Goal: Task Accomplishment & Management: Use online tool/utility

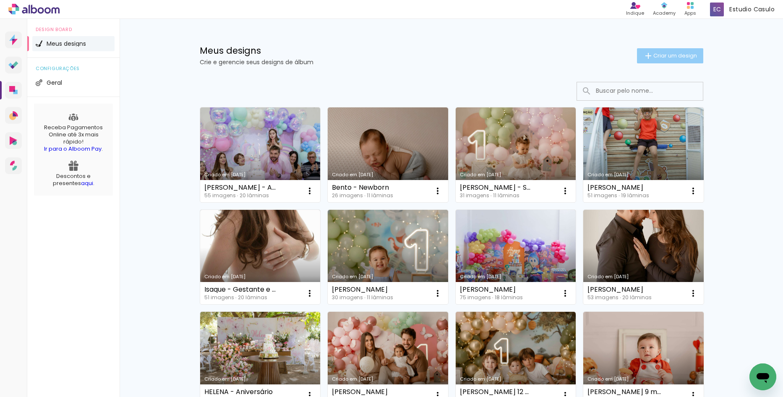
click at [664, 62] on paper-button "Criar um design" at bounding box center [670, 55] width 66 height 15
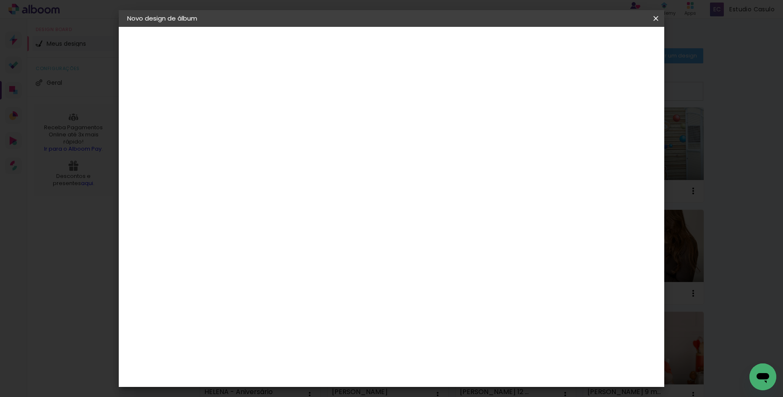
click at [264, 108] on input at bounding box center [264, 112] width 0 height 13
click at [654, 21] on iron-icon at bounding box center [656, 18] width 10 height 8
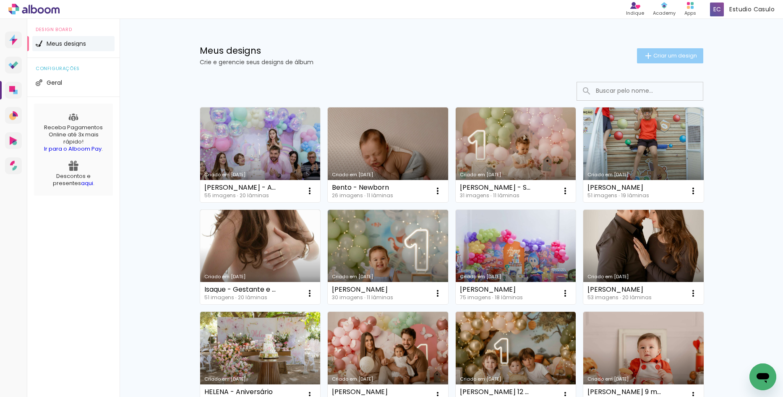
click at [657, 62] on paper-button "Criar um design" at bounding box center [670, 55] width 66 height 15
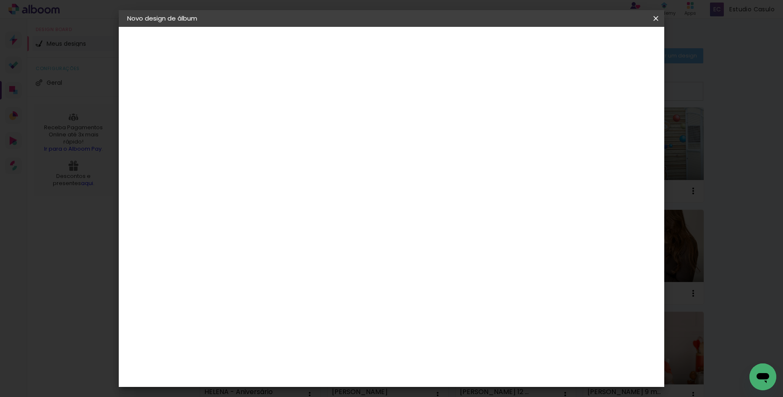
click at [264, 109] on input at bounding box center [264, 112] width 0 height 13
type input "Theo - Smash"
type paper-input "Theo - Smash"
click at [301, 51] on header "Informações Dê um título ao seu álbum. Avançar" at bounding box center [264, 52] width 73 height 50
click at [350, 49] on paper-button "Avançar" at bounding box center [329, 44] width 41 height 14
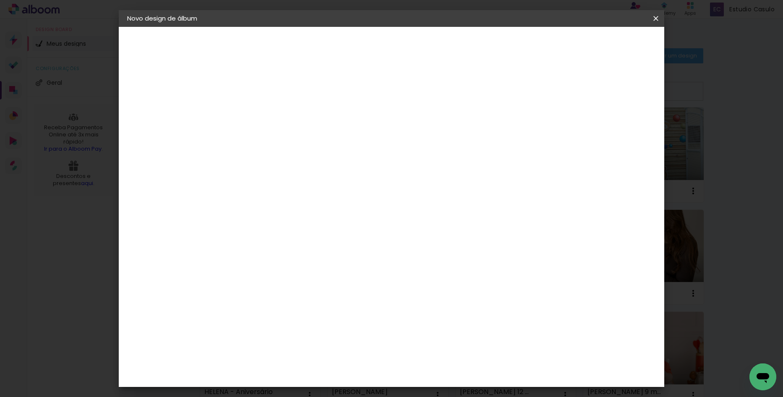
click at [328, 158] on input at bounding box center [285, 159] width 85 height 10
type input "pr"
type paper-input "pr"
click at [281, 357] on div "ProFox" at bounding box center [270, 360] width 23 height 7
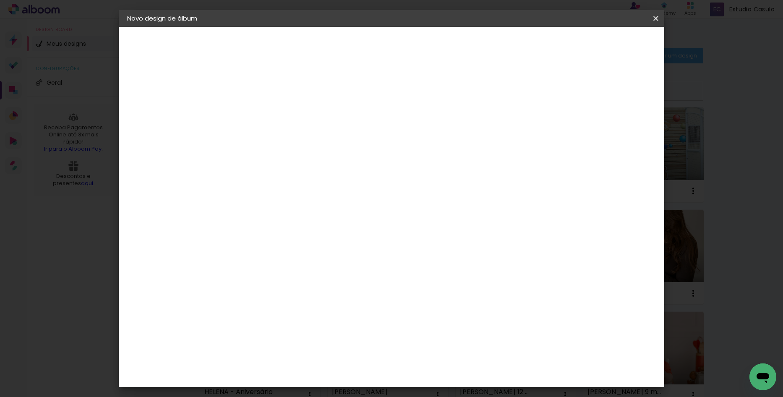
click at [0, 0] on slot "Avançar" at bounding box center [0, 0] width 0 height 0
click at [352, 333] on span "20 × 20 cm" at bounding box center [336, 344] width 31 height 22
click at [0, 0] on slot "Avançar" at bounding box center [0, 0] width 0 height 0
click at [603, 47] on span "Iniciar design" at bounding box center [584, 45] width 38 height 6
